Goal: Find specific page/section: Find specific page/section

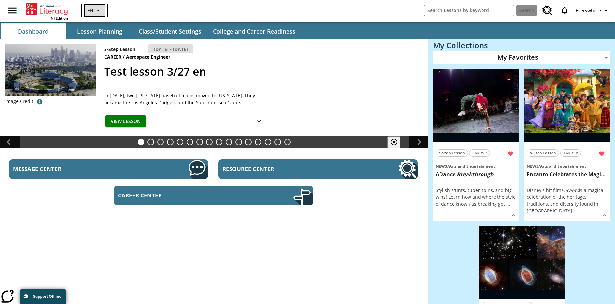
click at [94, 10] on icon "Language: EN, Select a language" at bounding box center [98, 11] width 8 height 8
